Goal: Check status: Check status

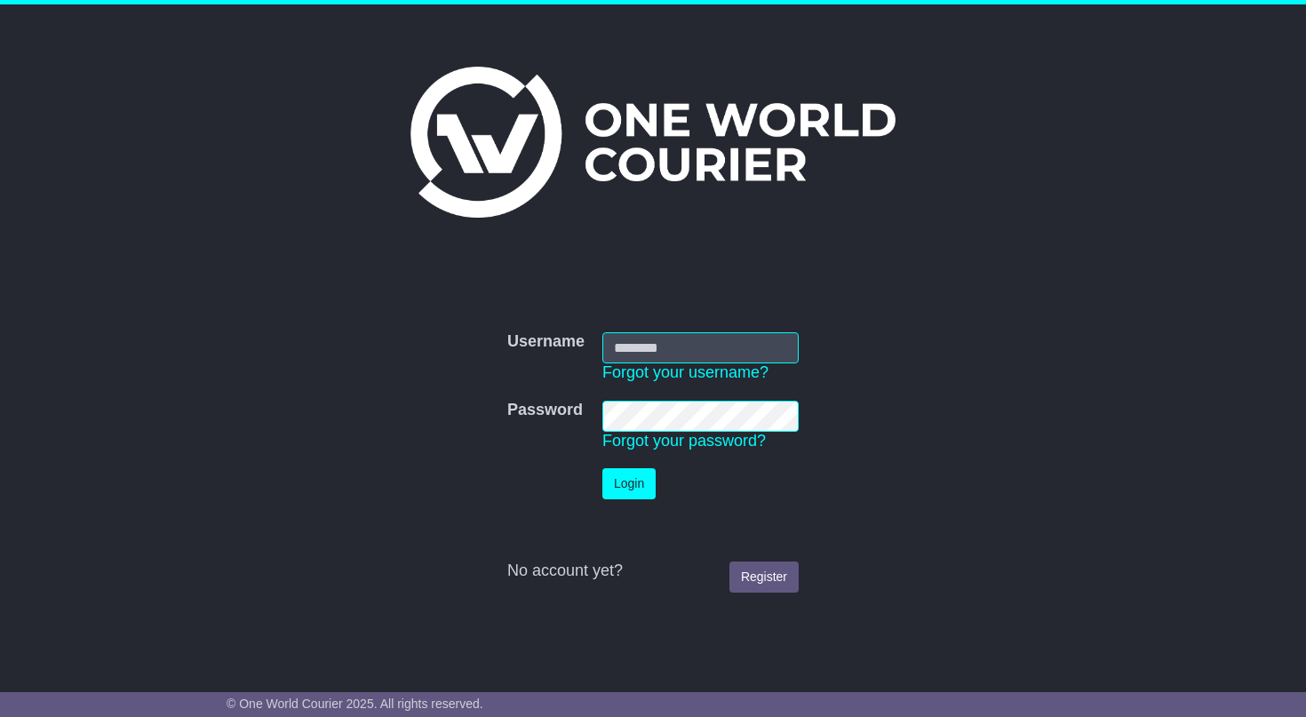
click at [713, 353] on input "Username" at bounding box center [700, 347] width 196 height 31
type input "**********"
click at [639, 477] on button "Login" at bounding box center [628, 483] width 53 height 31
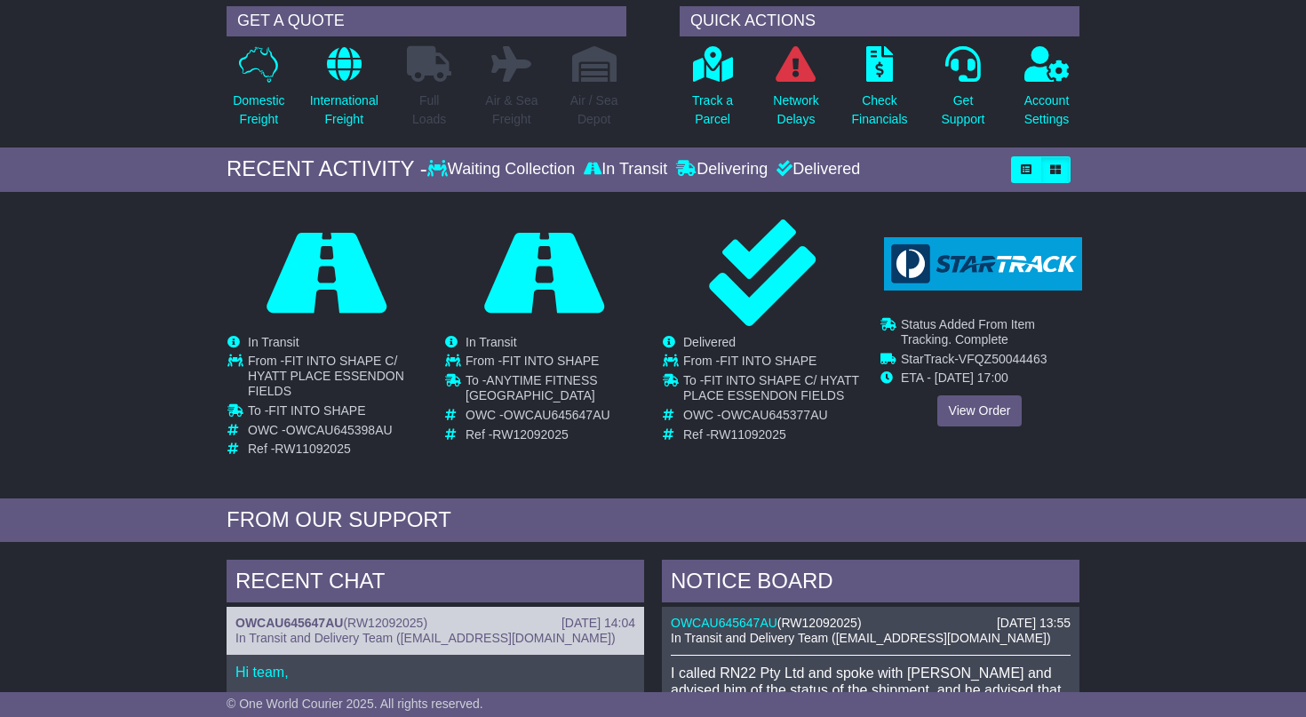
scroll to position [146, 0]
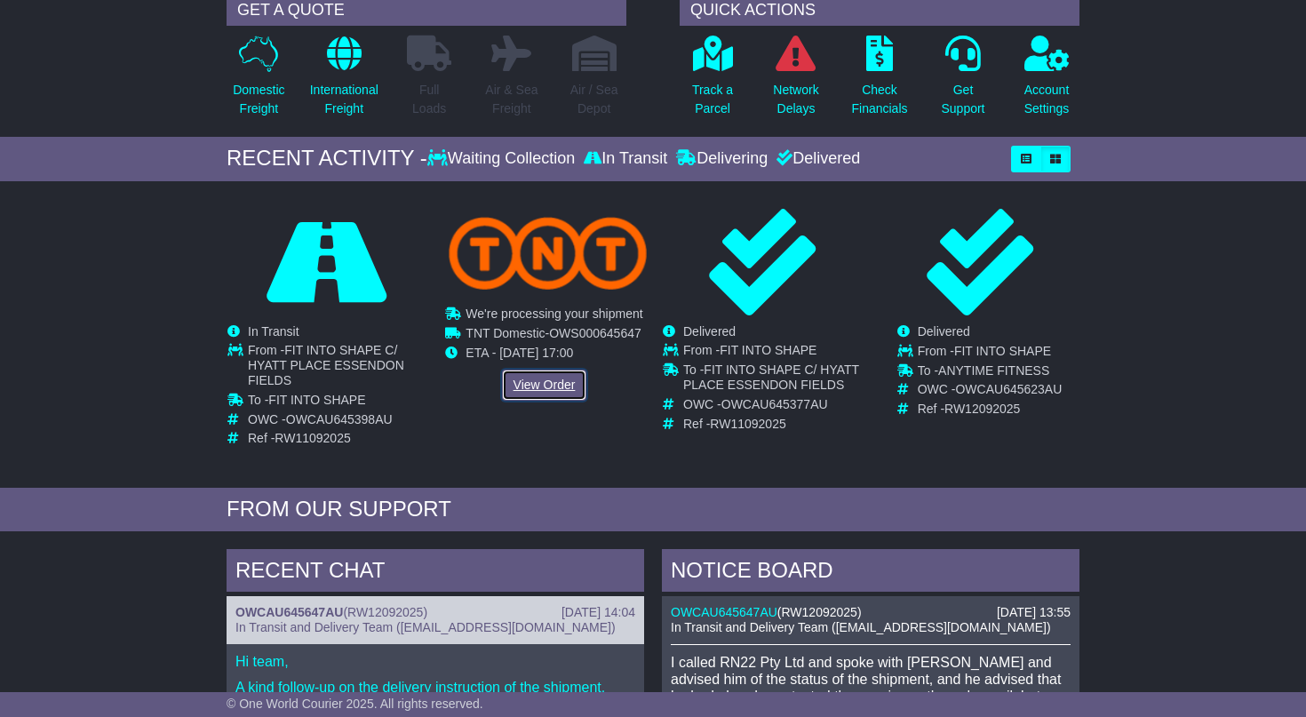
click at [534, 378] on link "View Order" at bounding box center [544, 384] width 85 height 31
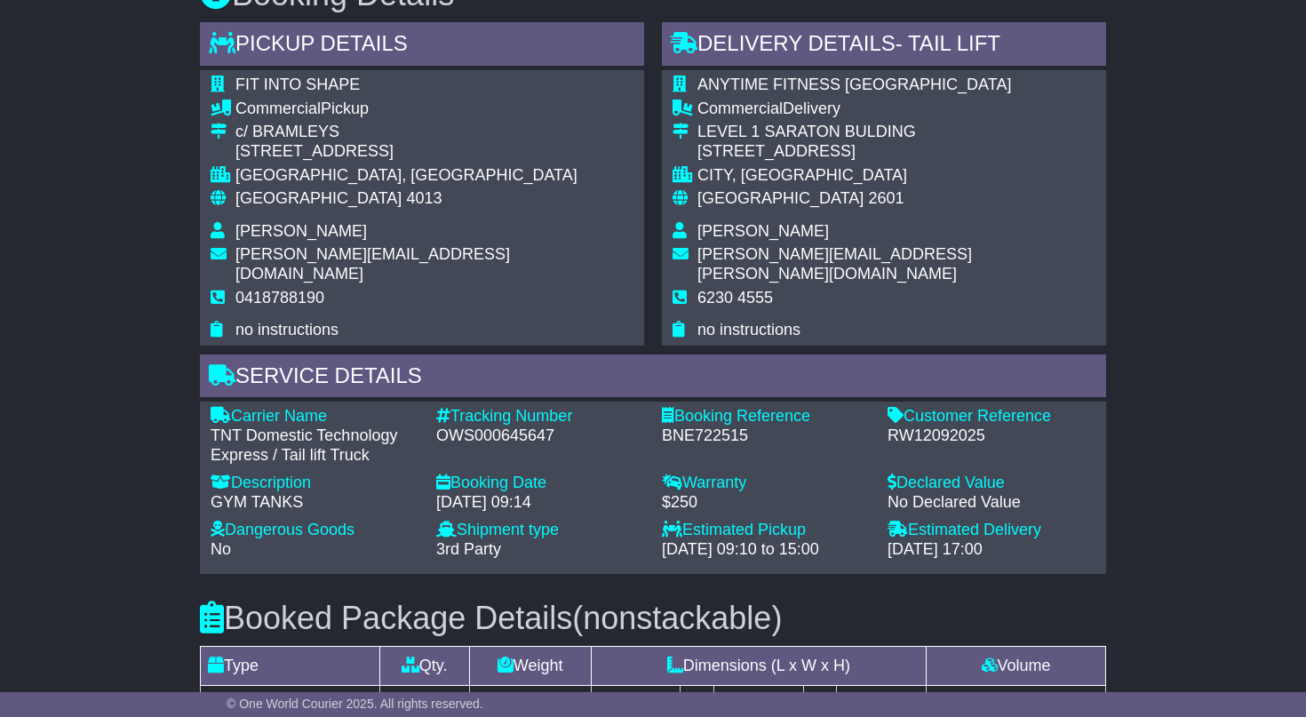
scroll to position [1020, 0]
